Goal: Information Seeking & Learning: Learn about a topic

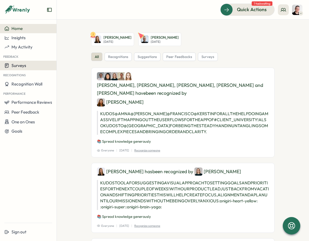
click at [14, 67] on span "Surveys" at bounding box center [18, 65] width 15 height 5
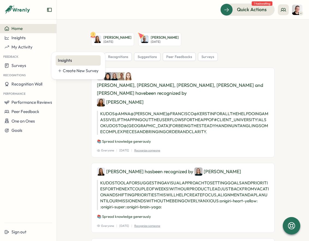
click at [75, 62] on div "Insights" at bounding box center [78, 61] width 41 height 6
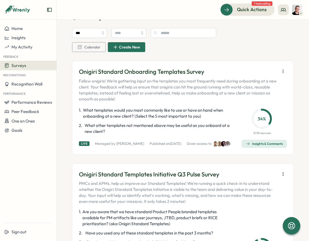
scroll to position [16, 0]
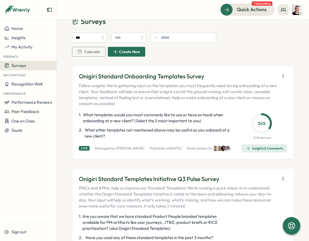
click at [245, 151] on div "Insights & Comments" at bounding box center [263, 148] width 37 height 4
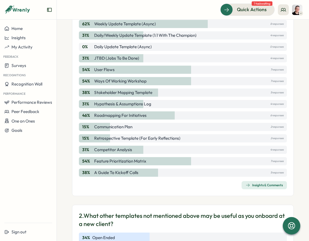
scroll to position [150, 0]
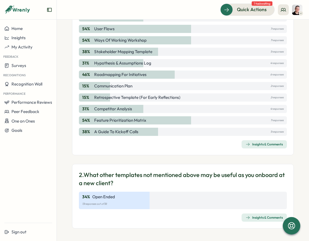
click at [250, 216] on div "Insights & Comments" at bounding box center [263, 218] width 37 height 4
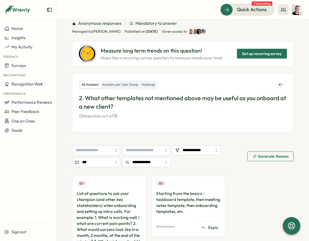
scroll to position [88, 0]
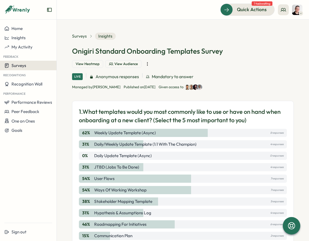
click at [25, 64] on span "Surveys" at bounding box center [18, 65] width 15 height 5
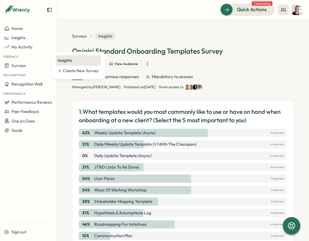
click at [83, 58] on div "Insights" at bounding box center [78, 61] width 41 height 6
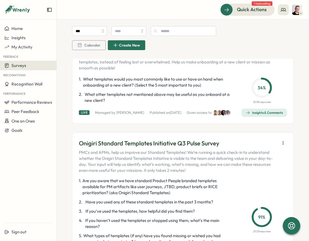
scroll to position [54, 0]
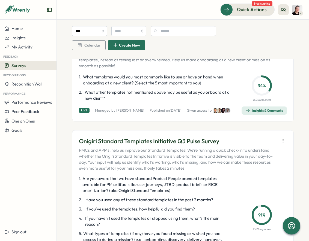
click at [5, 205] on div "Home Insights My Activity Feedback Surveys Recognitions Recognition Wall Perfor…" at bounding box center [28, 121] width 56 height 195
